Goal: Information Seeking & Learning: Learn about a topic

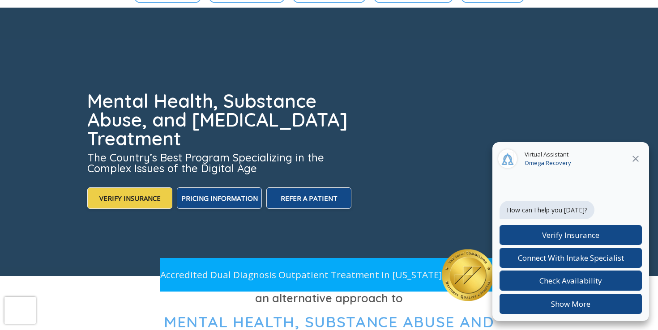
scroll to position [133, 0]
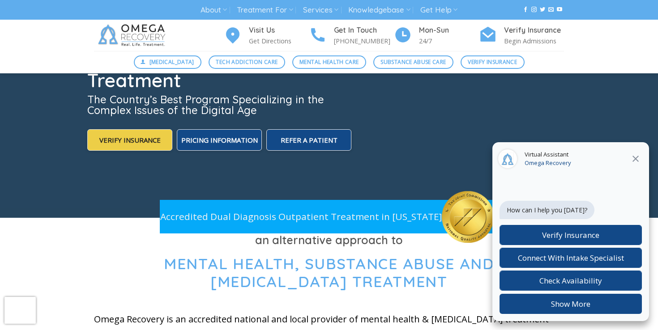
click at [635, 159] on icon at bounding box center [636, 159] width 6 height 6
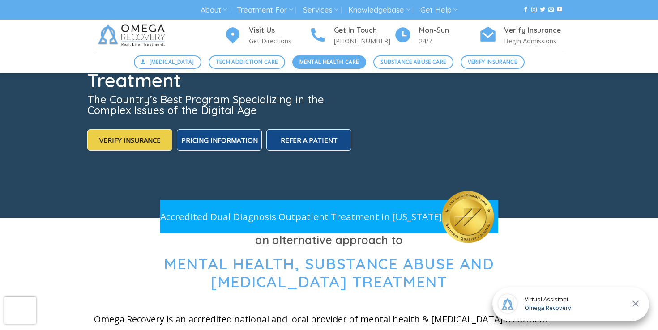
click at [313, 64] on span "Mental Health Care" at bounding box center [329, 62] width 59 height 9
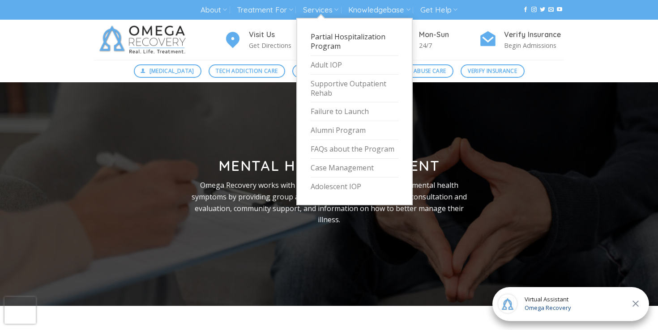
click at [332, 42] on link "Partial Hospitalization Program" at bounding box center [355, 42] width 88 height 28
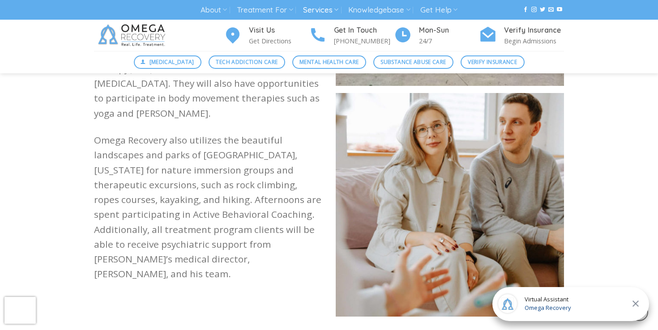
scroll to position [1015, 0]
